Goal: Download file/media

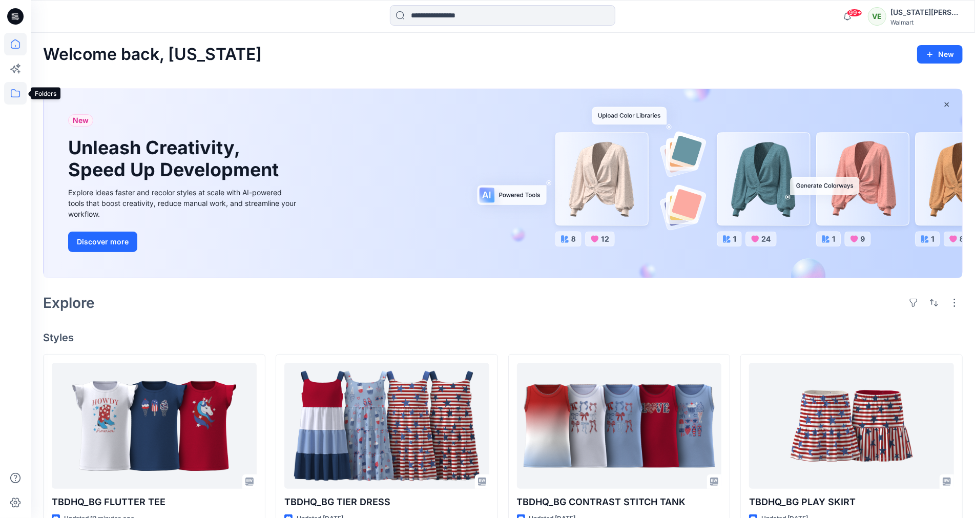
click at [18, 91] on icon at bounding box center [15, 93] width 23 height 23
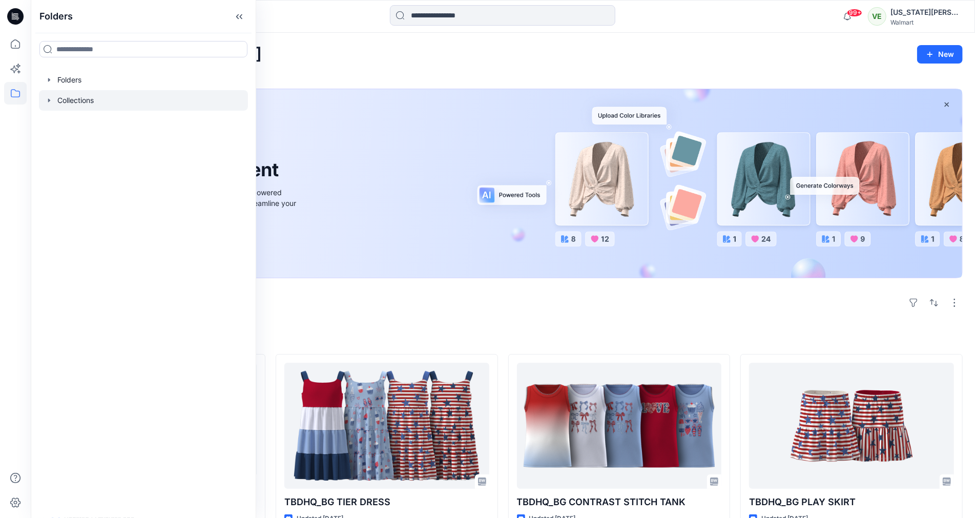
click at [87, 103] on div at bounding box center [143, 100] width 209 height 20
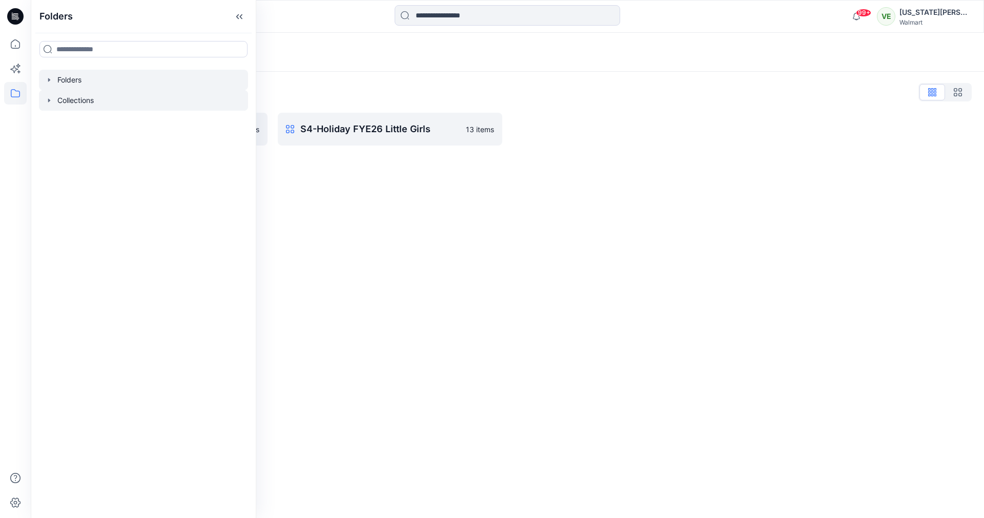
click at [149, 72] on div at bounding box center [143, 80] width 209 height 20
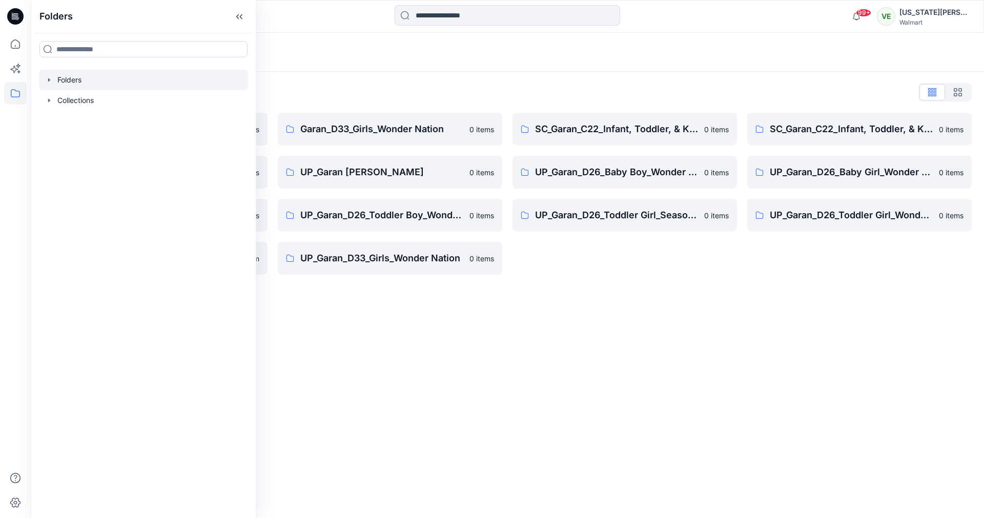
click at [397, 92] on div "Folders List" at bounding box center [507, 92] width 929 height 16
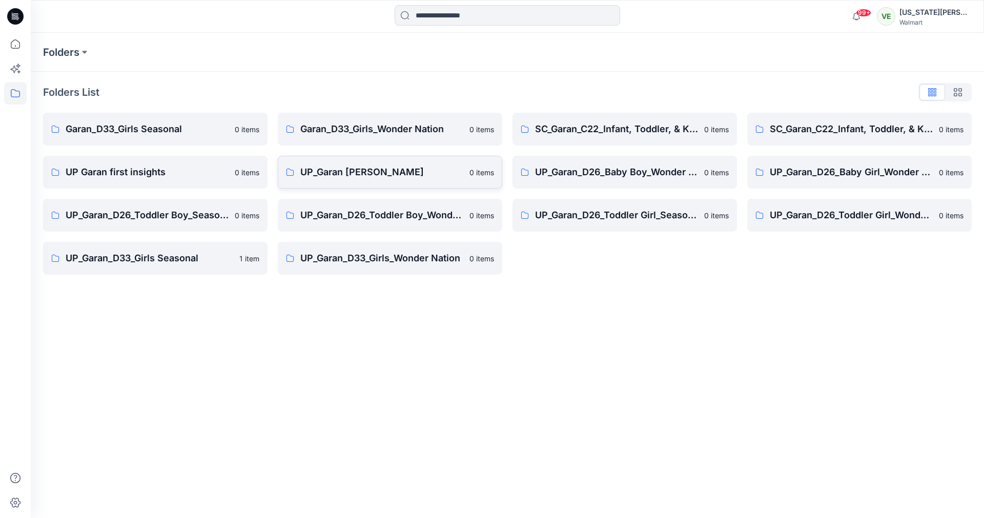
click at [371, 176] on p "UP_Garan [PERSON_NAME]" at bounding box center [381, 172] width 163 height 14
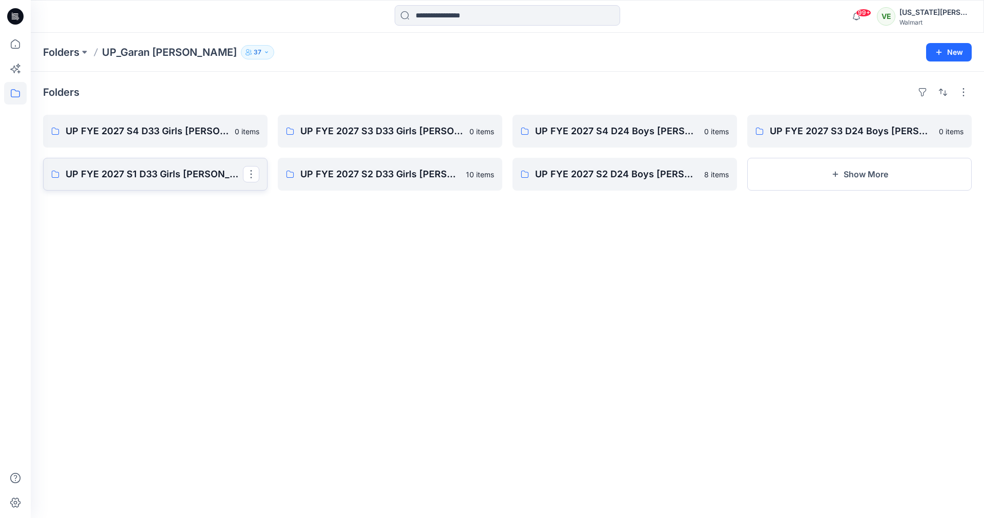
click at [197, 176] on p "UP FYE 2027 S1 D33 Girls [PERSON_NAME]" at bounding box center [154, 174] width 177 height 14
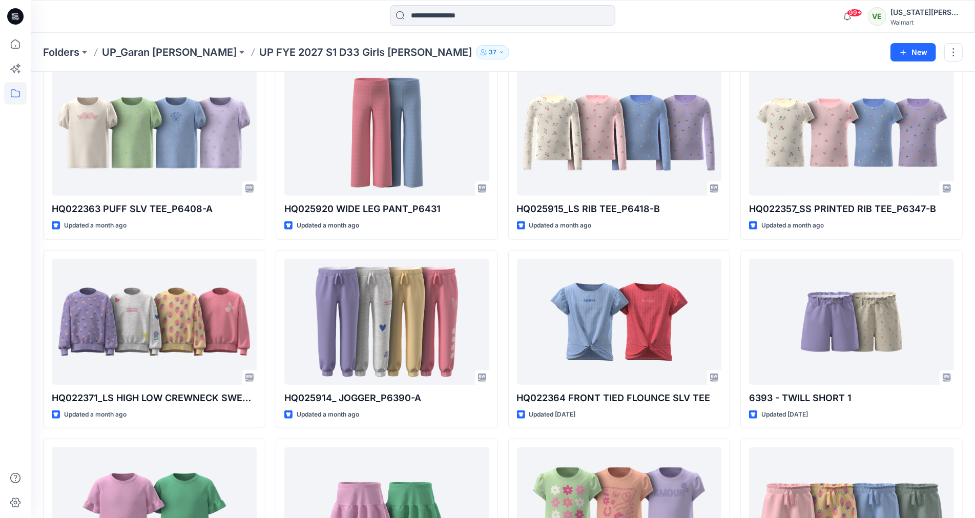
scroll to position [623, 0]
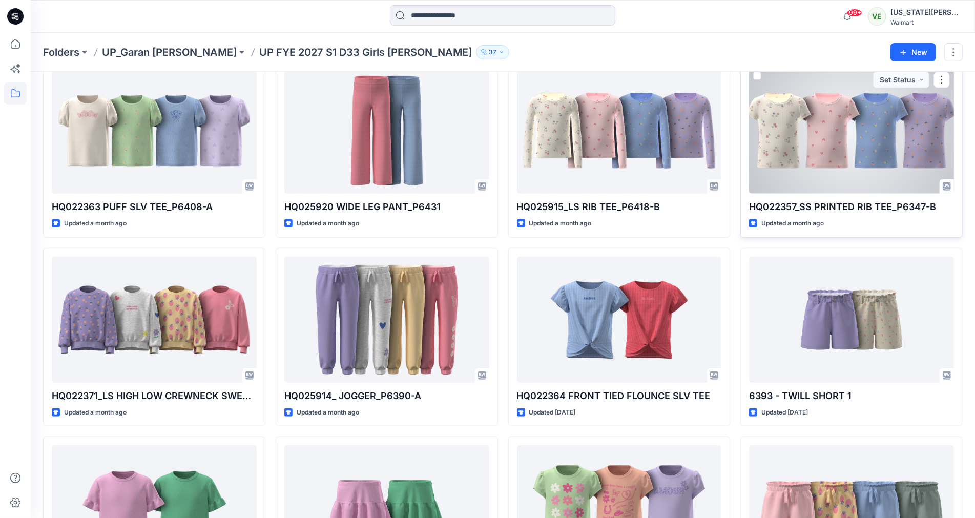
click at [807, 182] on div at bounding box center [851, 131] width 205 height 126
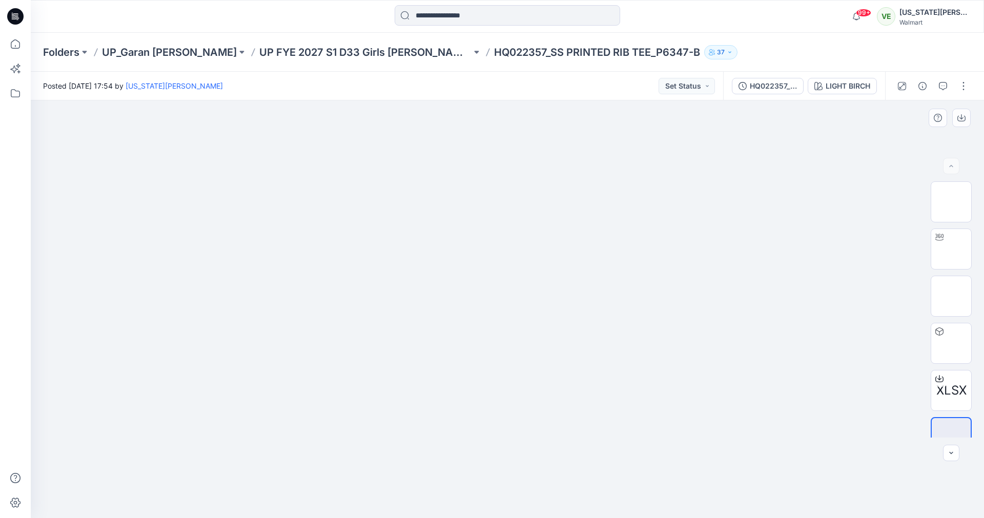
click at [777, 338] on div at bounding box center [507, 309] width 953 height 418
click at [956, 83] on button "button" at bounding box center [963, 86] width 16 height 16
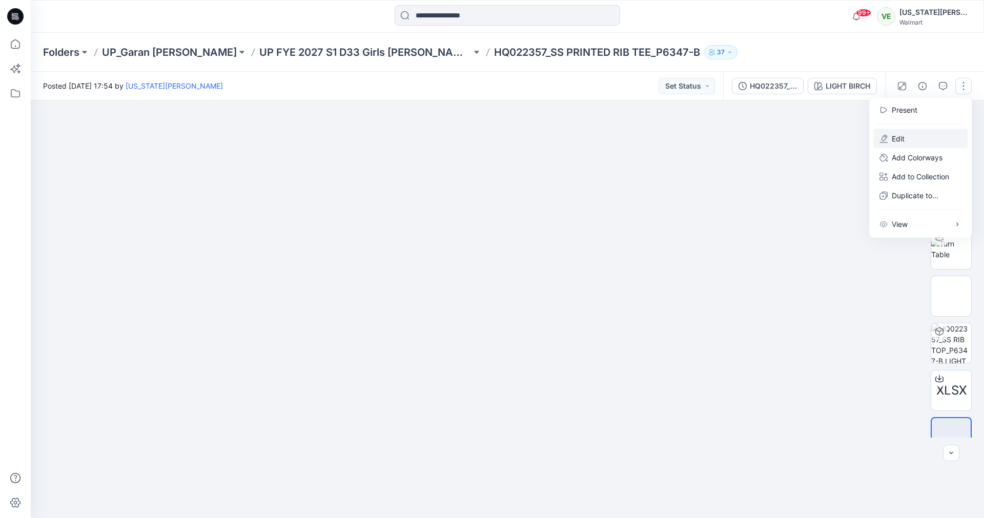
click at [896, 136] on p "Edit" at bounding box center [898, 138] width 13 height 11
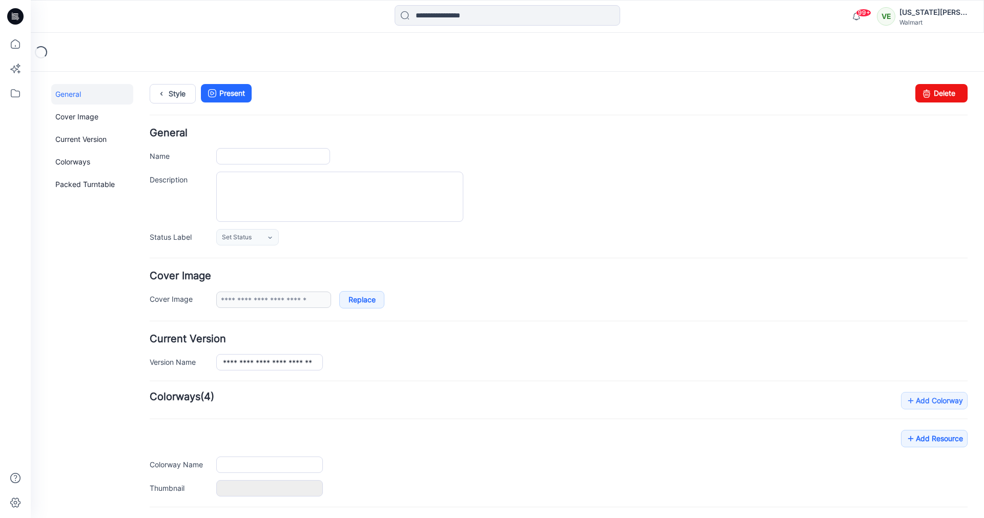
type input "**********"
type textarea "**********"
type input "**********"
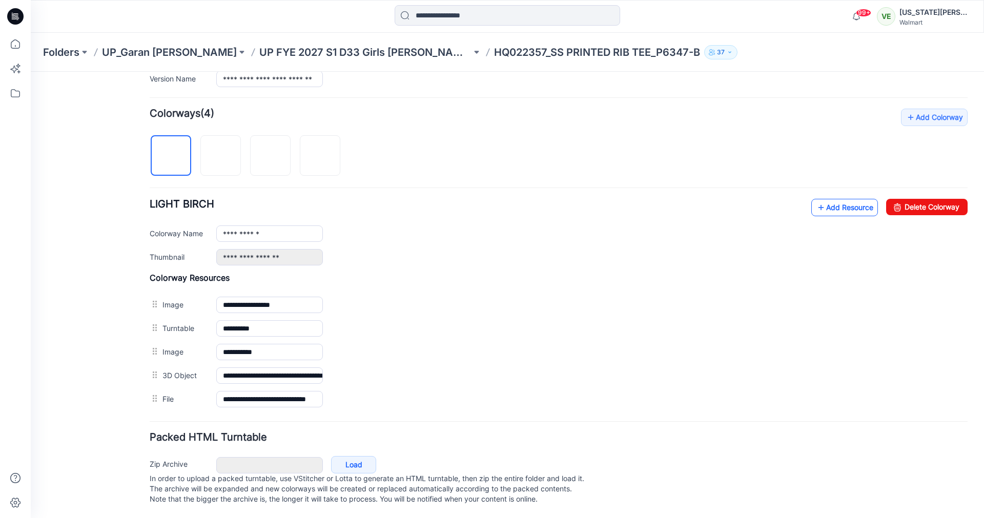
click at [822, 199] on link "Add Resource" at bounding box center [844, 207] width 67 height 17
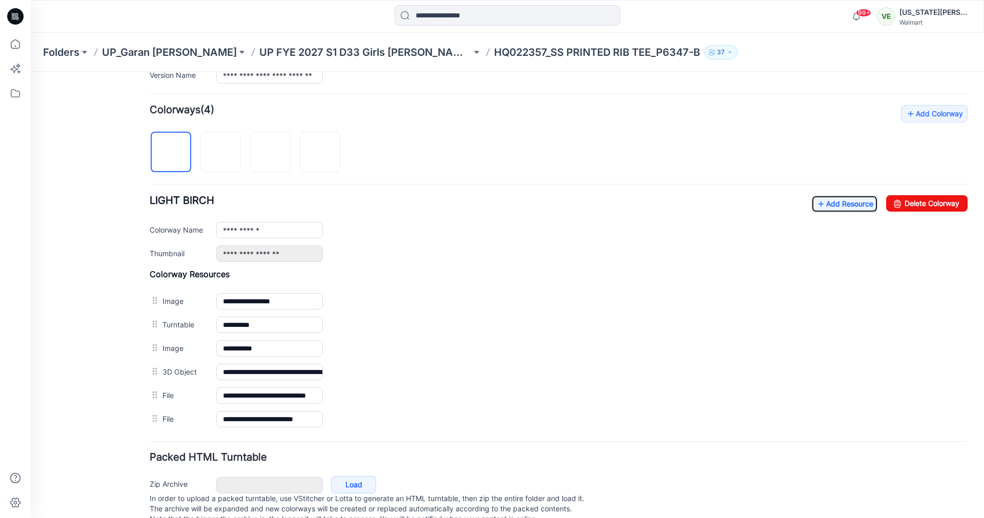
scroll to position [0, 0]
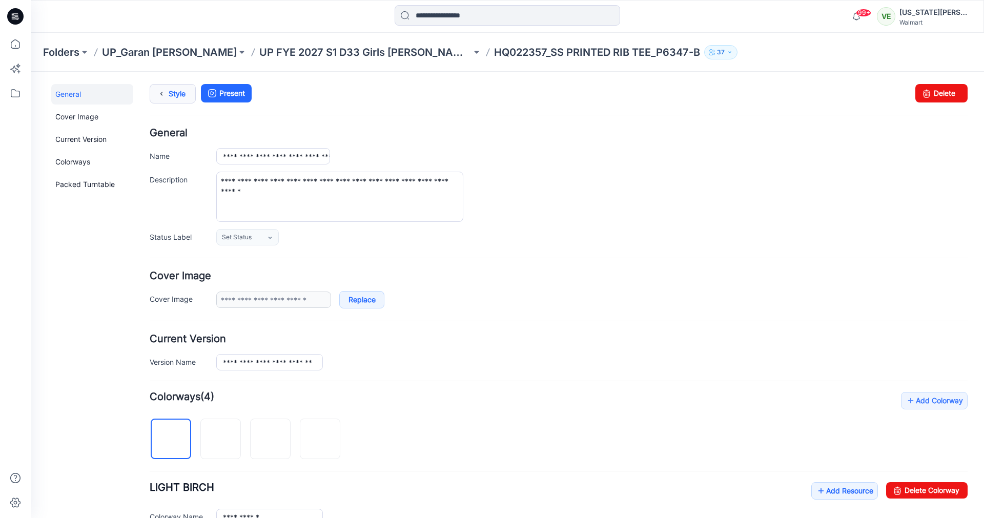
click at [173, 88] on link "Style" at bounding box center [173, 93] width 46 height 19
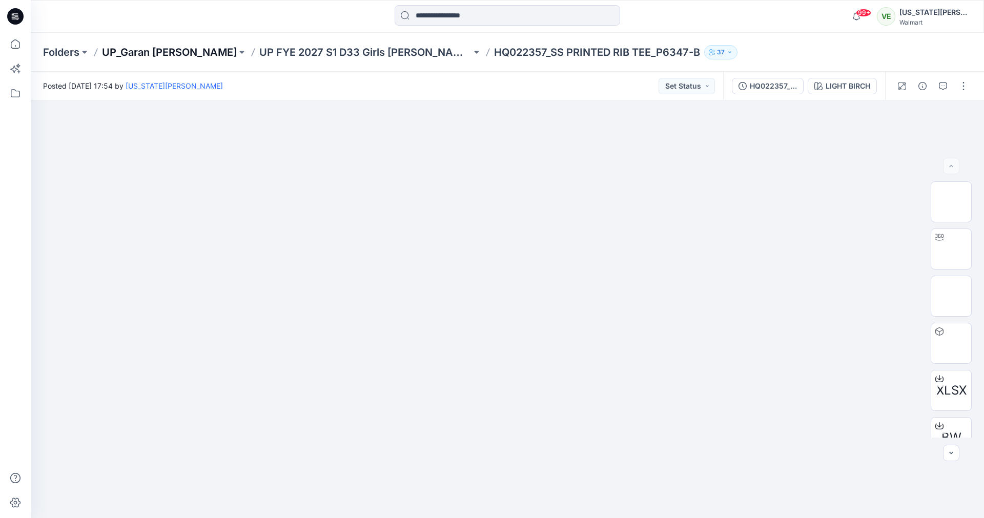
click at [178, 56] on p "UP_Garan [PERSON_NAME]" at bounding box center [169, 52] width 135 height 14
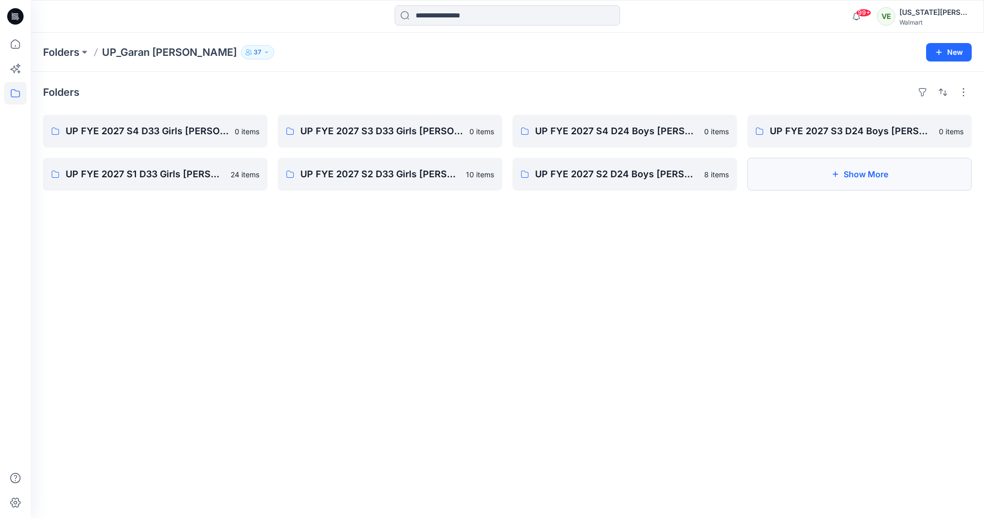
click at [789, 158] on button "Show More" at bounding box center [859, 174] width 224 height 33
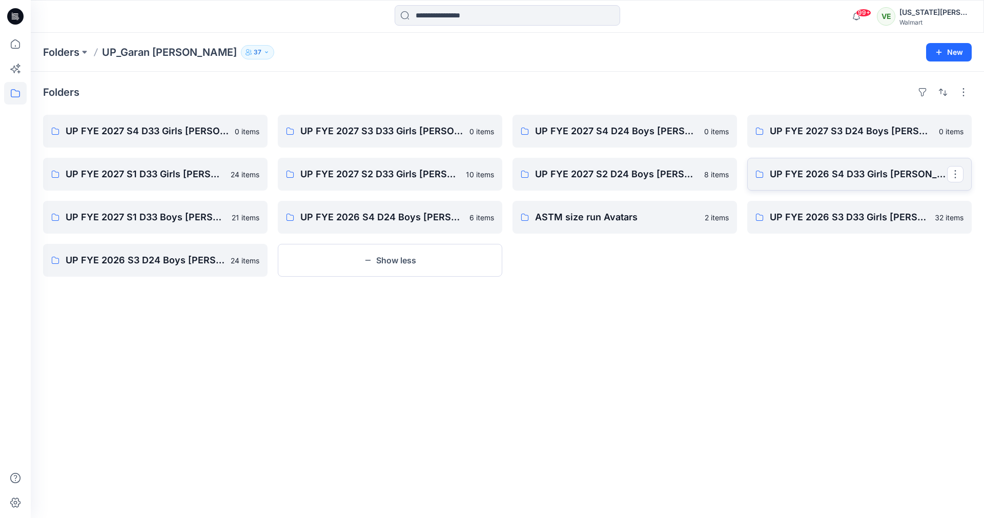
click at [789, 161] on link "UP FYE 2026 S4 D33 Girls Littles" at bounding box center [859, 174] width 224 height 33
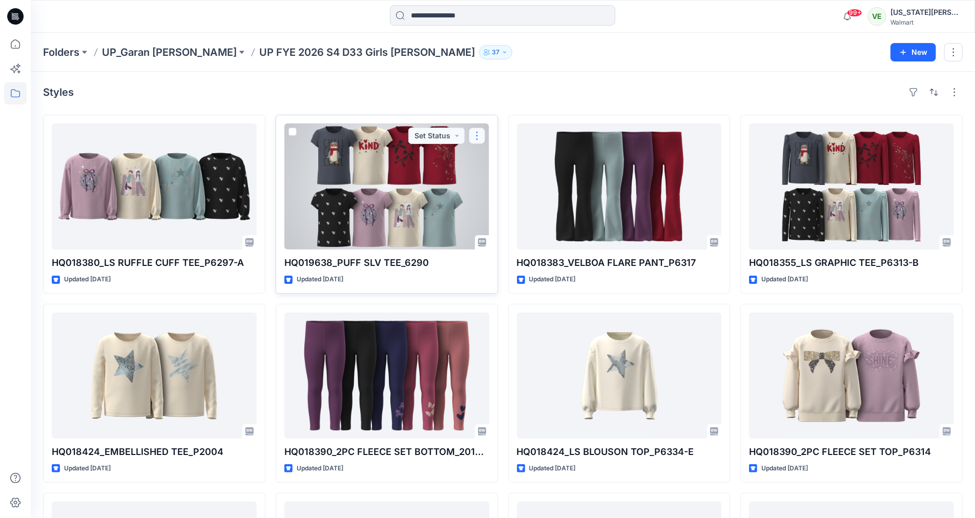
click at [471, 131] on button "button" at bounding box center [477, 136] width 16 height 16
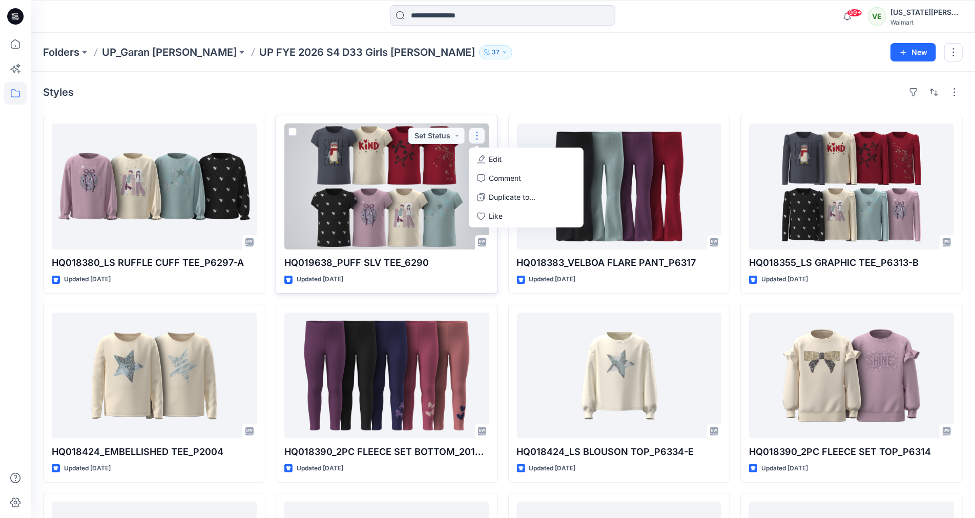
click at [440, 196] on div at bounding box center [386, 187] width 205 height 126
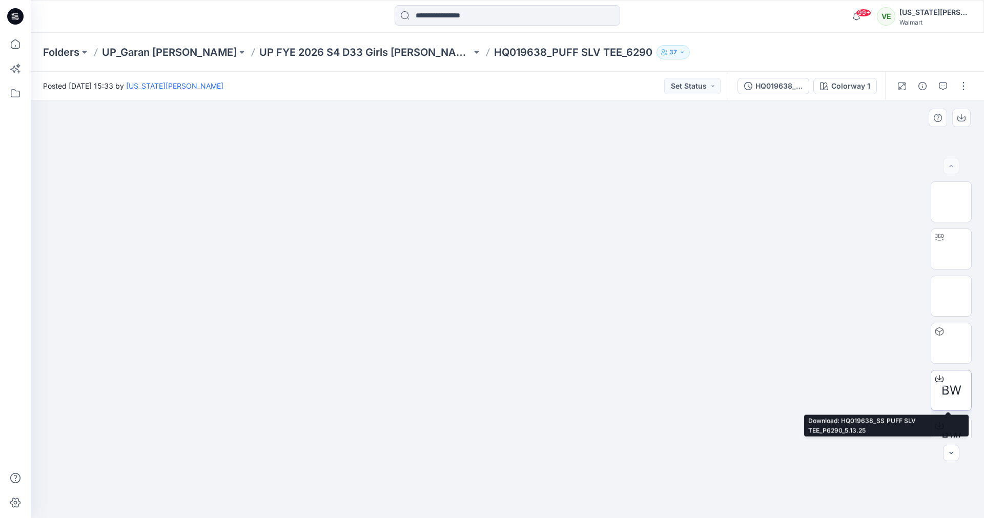
click at [931, 378] on div at bounding box center [939, 379] width 16 height 16
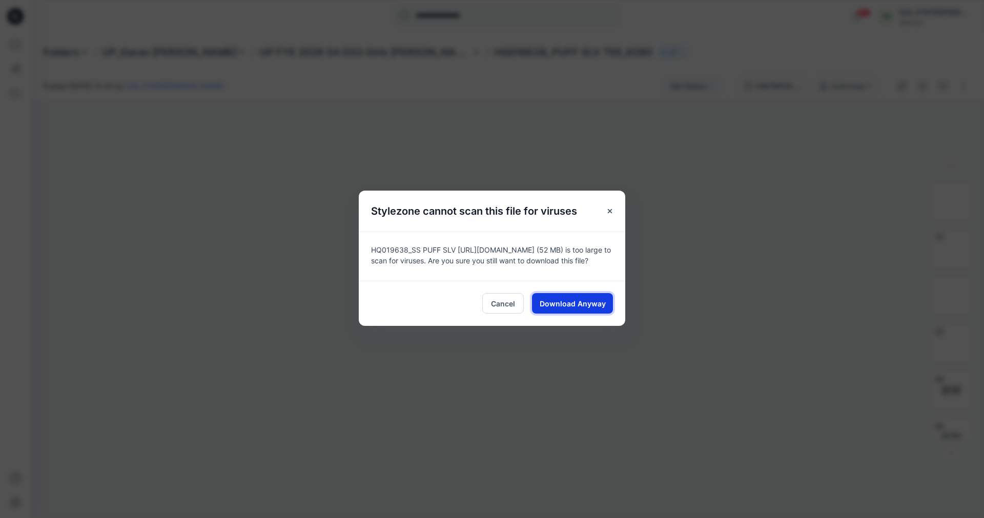
click at [541, 310] on button "Download Anyway" at bounding box center [572, 303] width 81 height 20
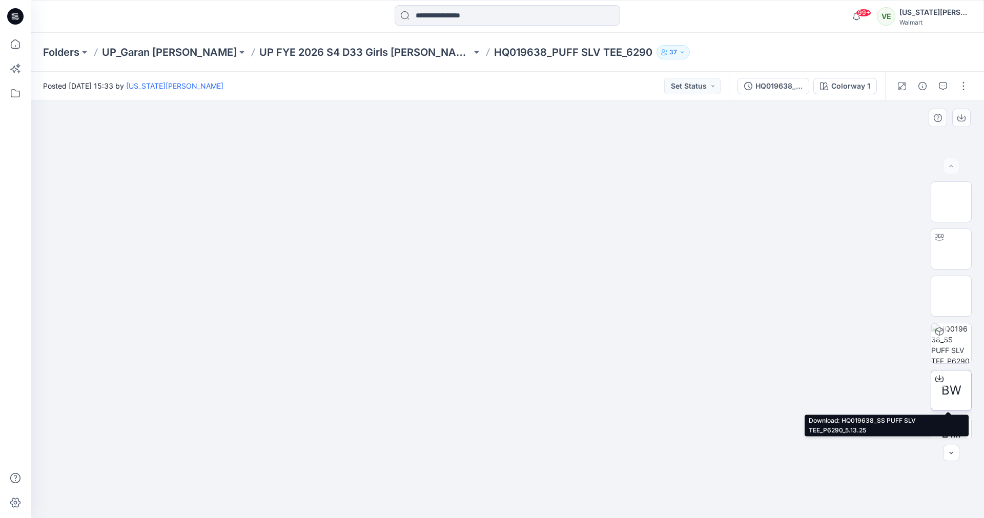
click at [937, 376] on icon at bounding box center [939, 379] width 8 height 8
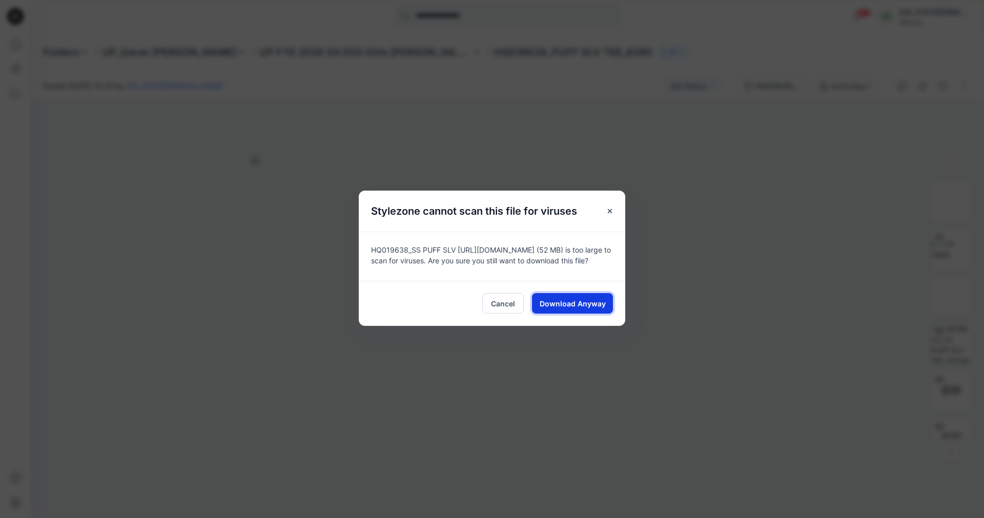
click at [582, 313] on button "Download Anyway" at bounding box center [572, 303] width 81 height 20
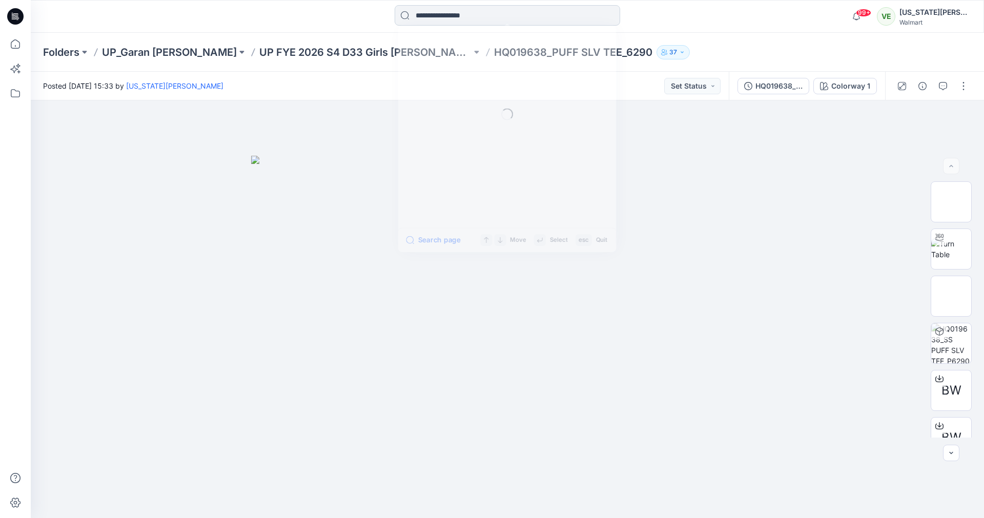
click at [505, 14] on input at bounding box center [507, 15] width 225 height 20
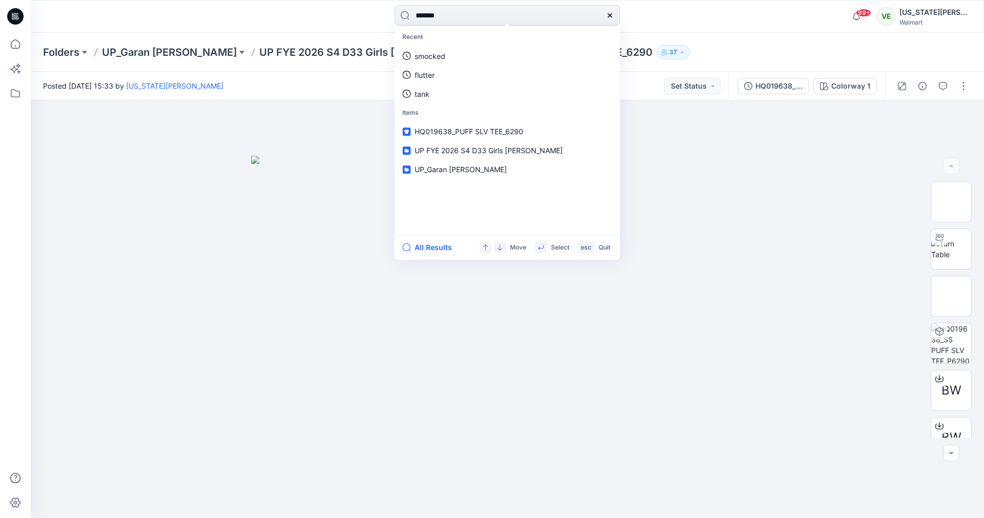
type input "********"
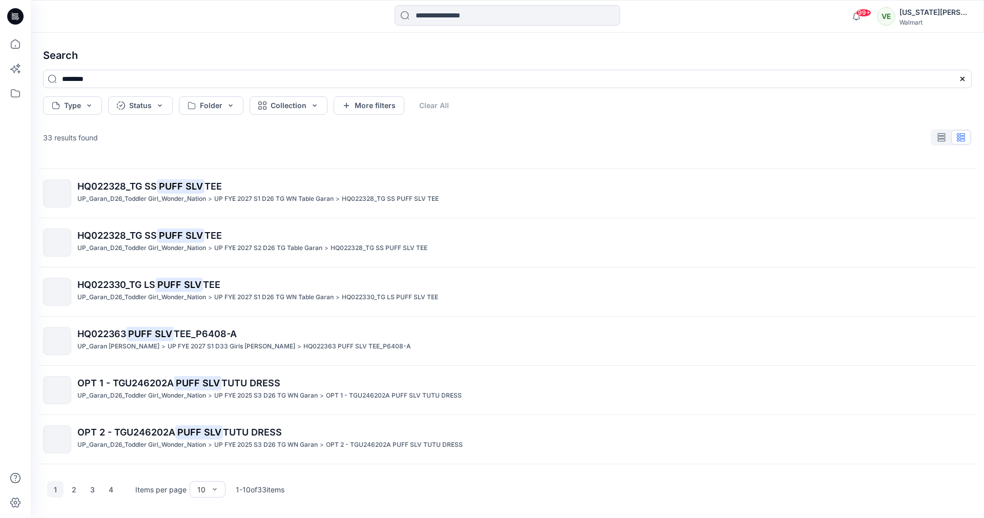
scroll to position [180, 0]
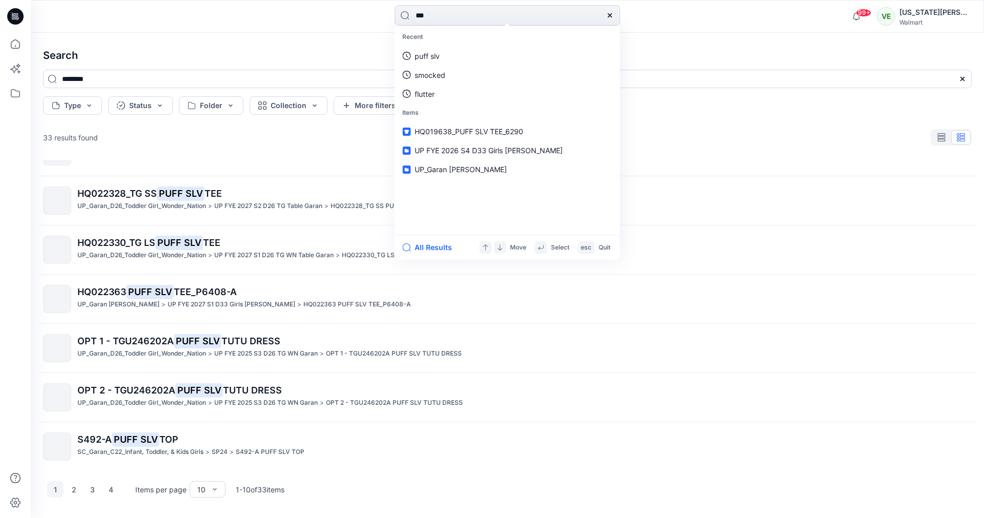
type input "****"
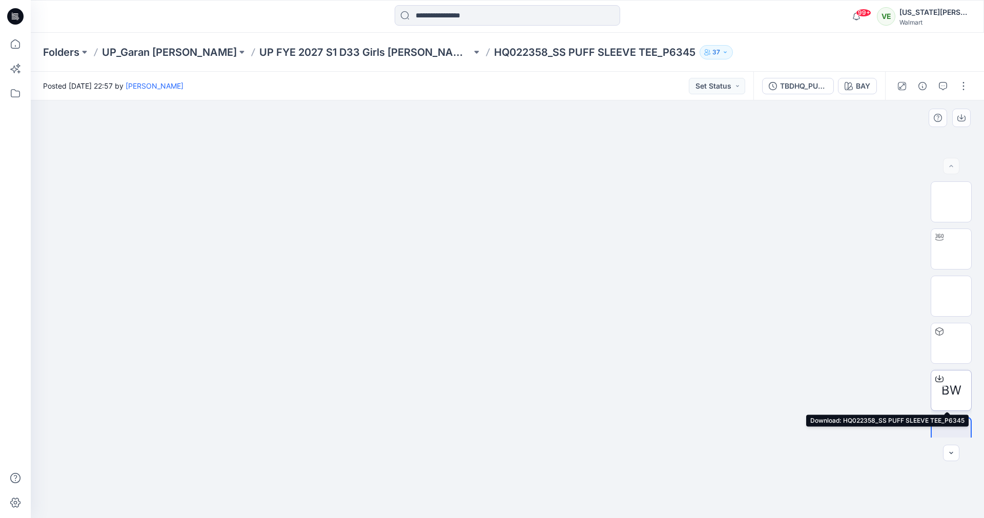
click at [934, 372] on div at bounding box center [939, 379] width 16 height 16
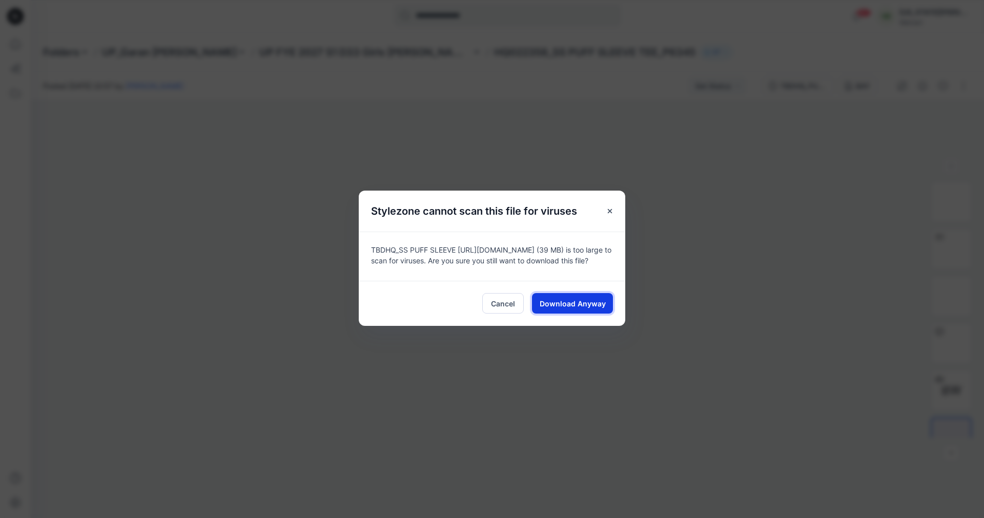
click at [575, 301] on span "Download Anyway" at bounding box center [573, 303] width 66 height 11
